Goal: Task Accomplishment & Management: Manage account settings

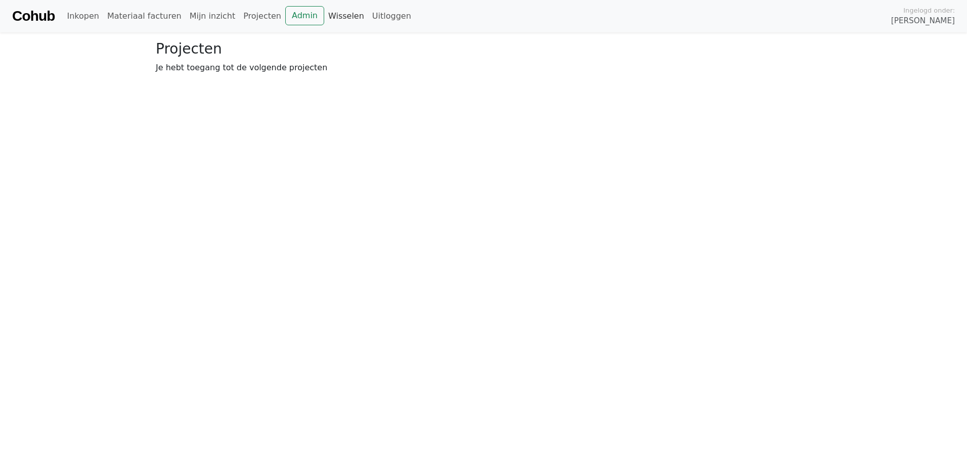
click at [326, 16] on link "Wisselen" at bounding box center [346, 16] width 44 height 20
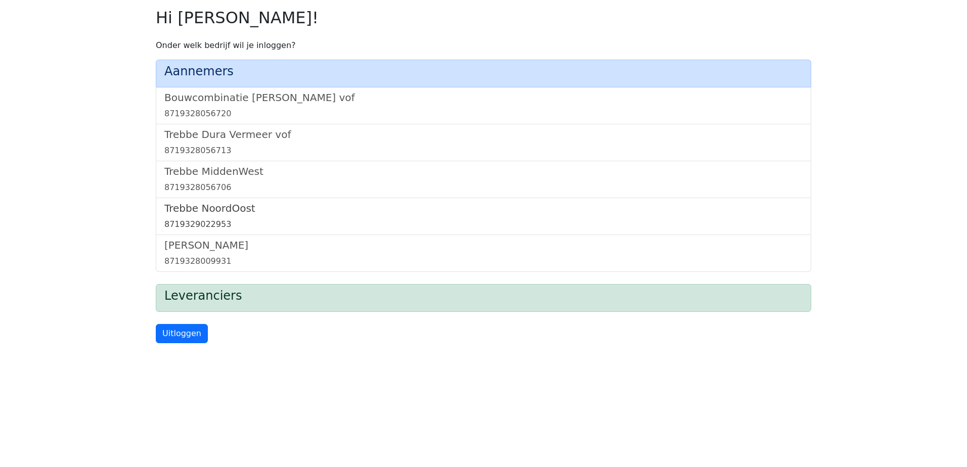
click at [209, 206] on h5 "Trebbe NoordOost" at bounding box center [483, 208] width 638 height 12
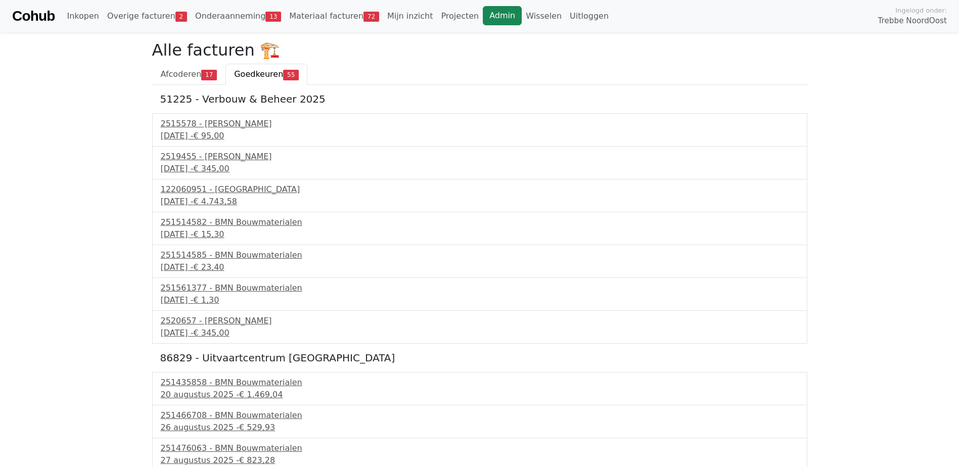
click at [483, 10] on link "Admin" at bounding box center [502, 15] width 39 height 19
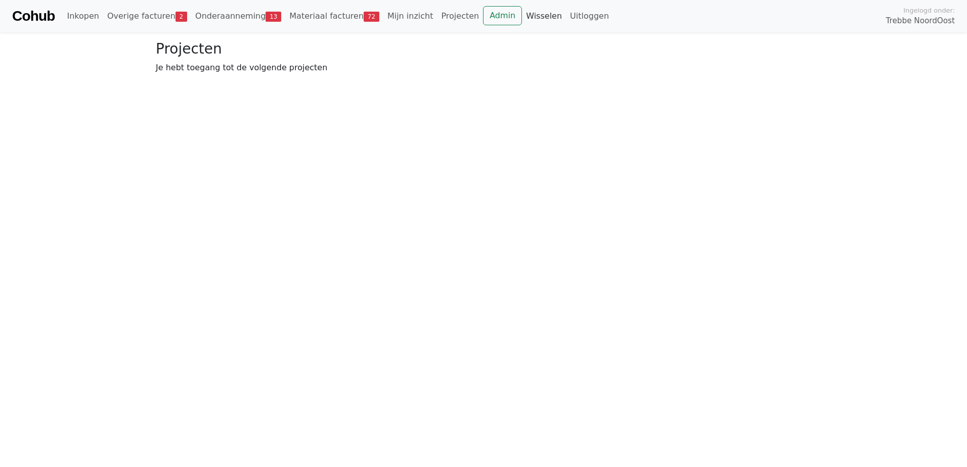
click at [522, 19] on link "Wisselen" at bounding box center [544, 16] width 44 height 20
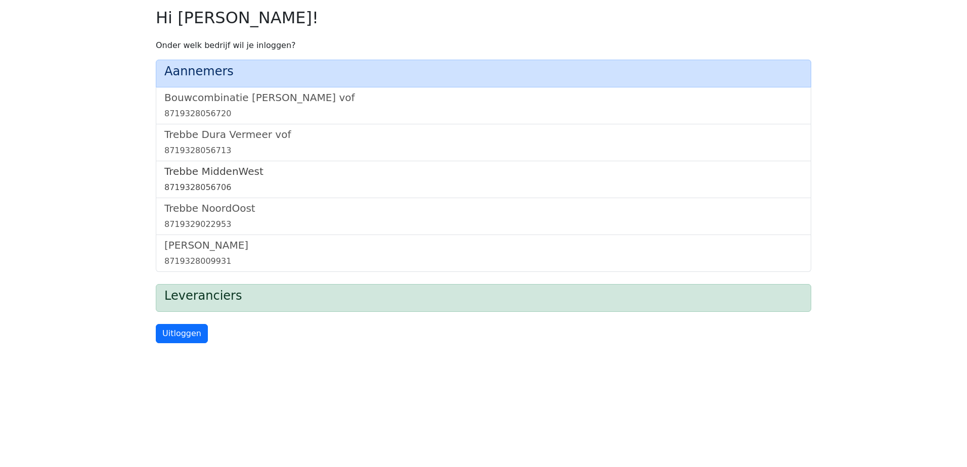
click at [227, 173] on h5 "Trebbe MiddenWest" at bounding box center [483, 171] width 638 height 12
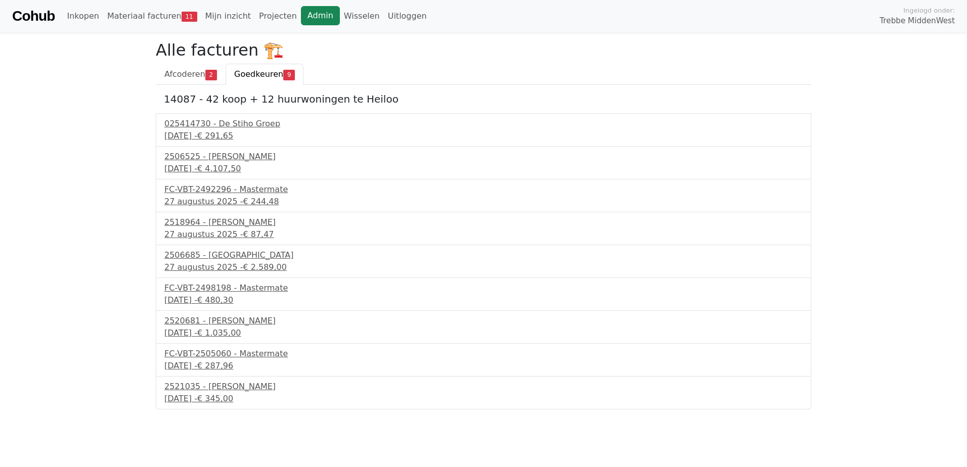
click at [305, 22] on link "Admin" at bounding box center [320, 15] width 39 height 19
